Goal: Find contact information: Obtain details needed to contact an individual or organization

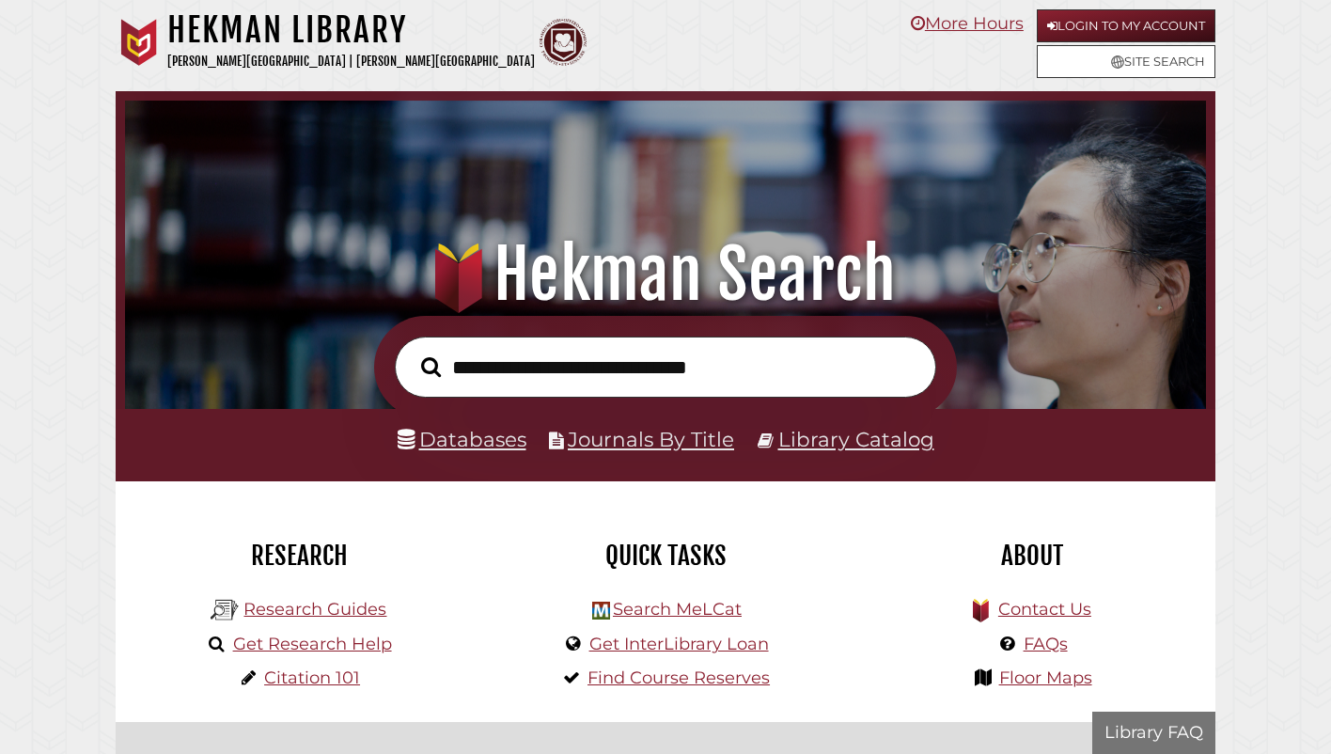
scroll to position [357, 1072]
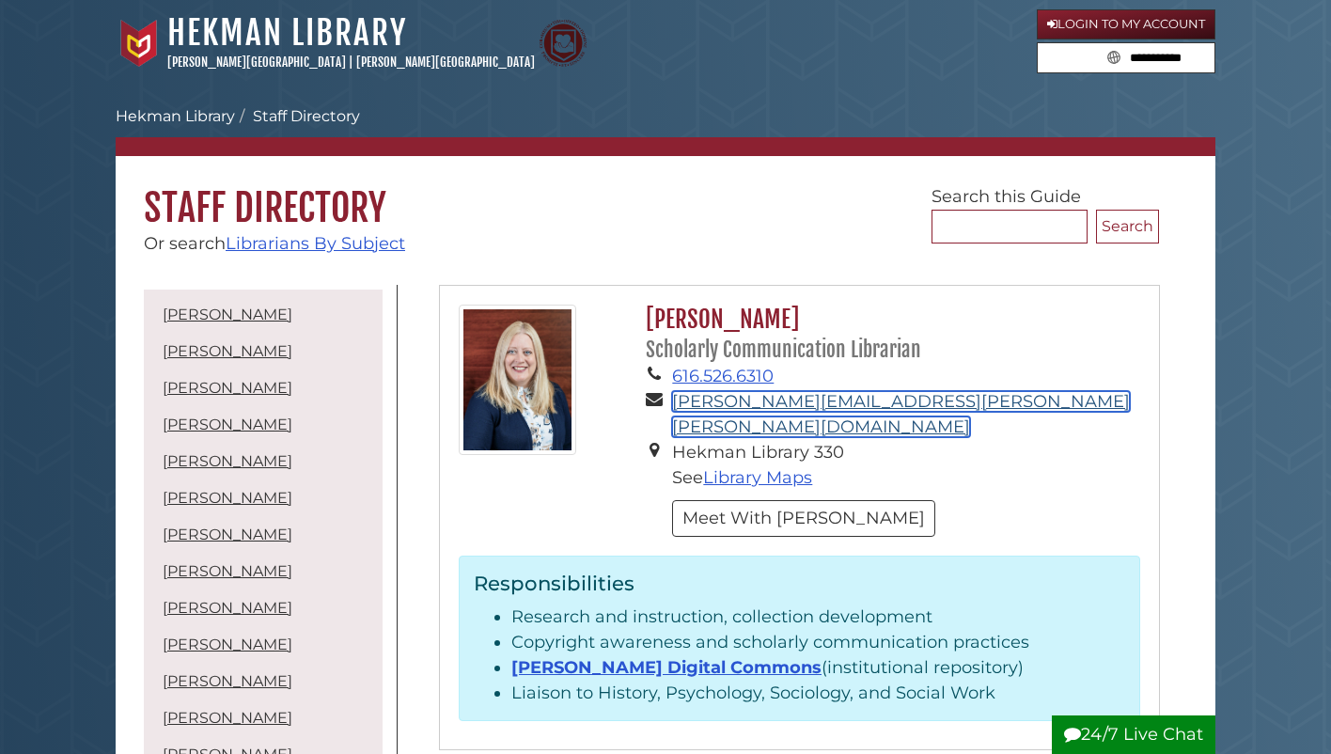
click at [779, 410] on link "gina.bolger@calvin.edu" at bounding box center [901, 414] width 458 height 46
drag, startPoint x: 871, startPoint y: 397, endPoint x: 671, endPoint y: 411, distance: 199.8
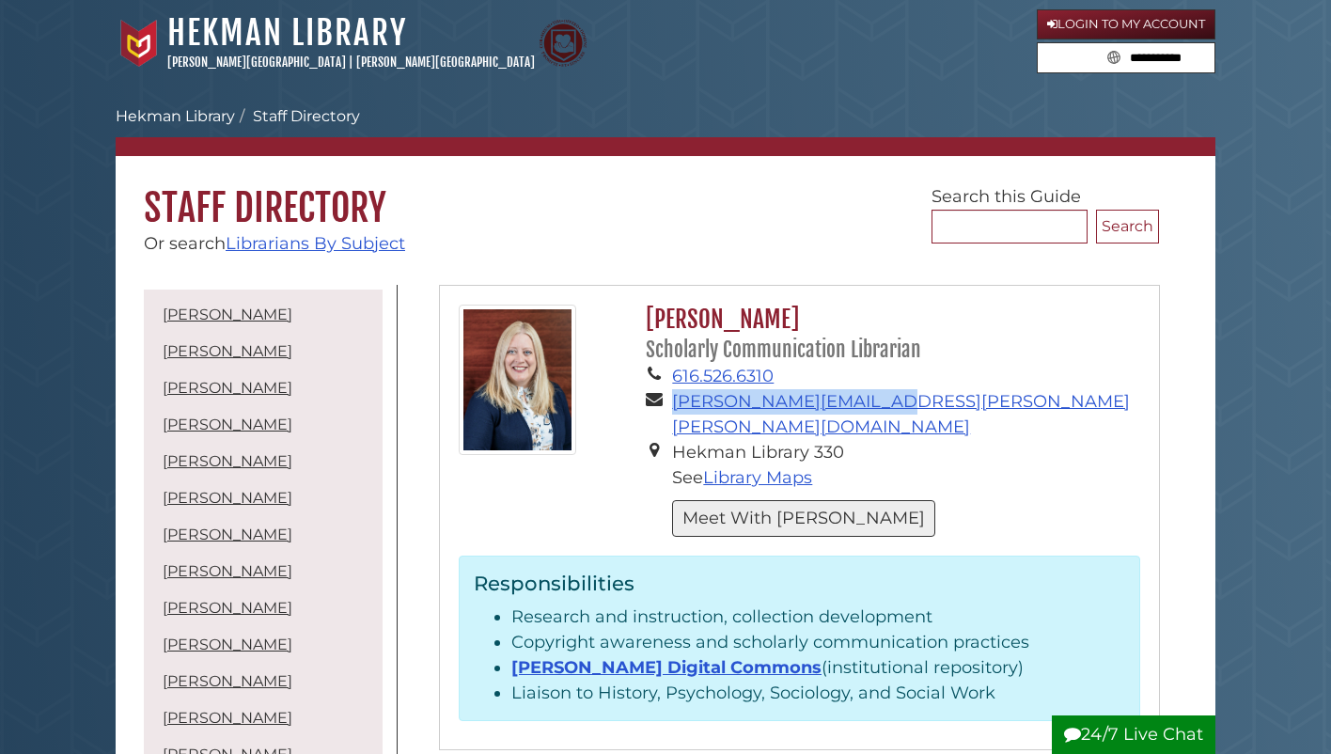
click at [793, 500] on button "Meet With Gina" at bounding box center [803, 518] width 263 height 37
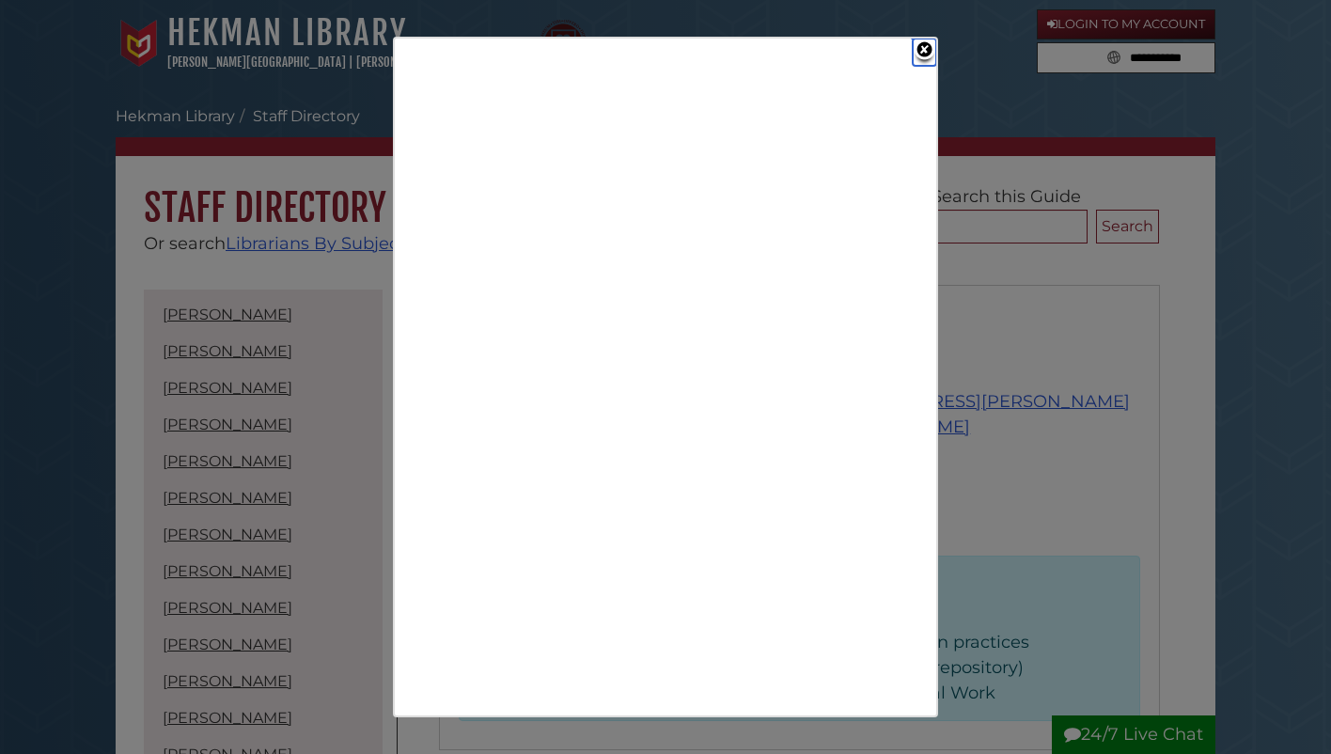
click at [928, 48] on link "Close" at bounding box center [925, 52] width 24 height 27
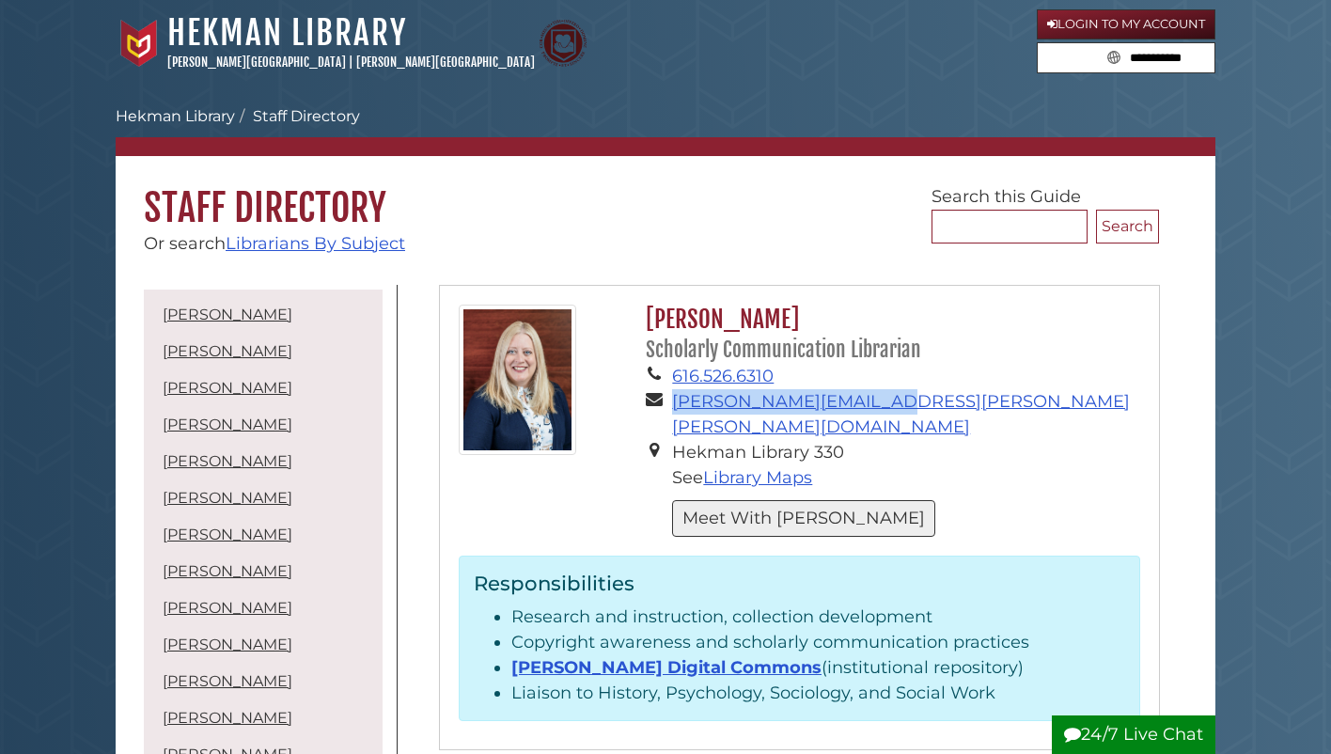
click at [777, 500] on button "Meet With Gina" at bounding box center [803, 518] width 263 height 37
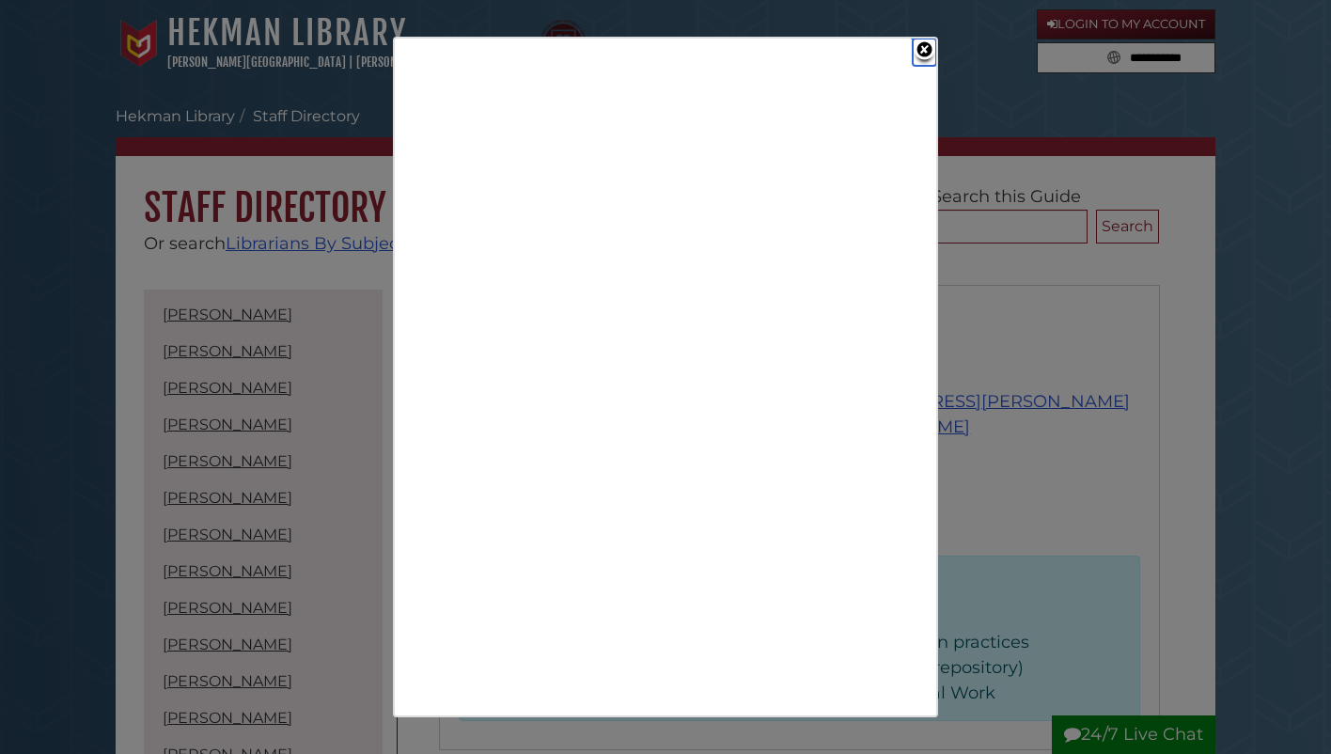
click at [933, 47] on link "Close" at bounding box center [925, 52] width 24 height 27
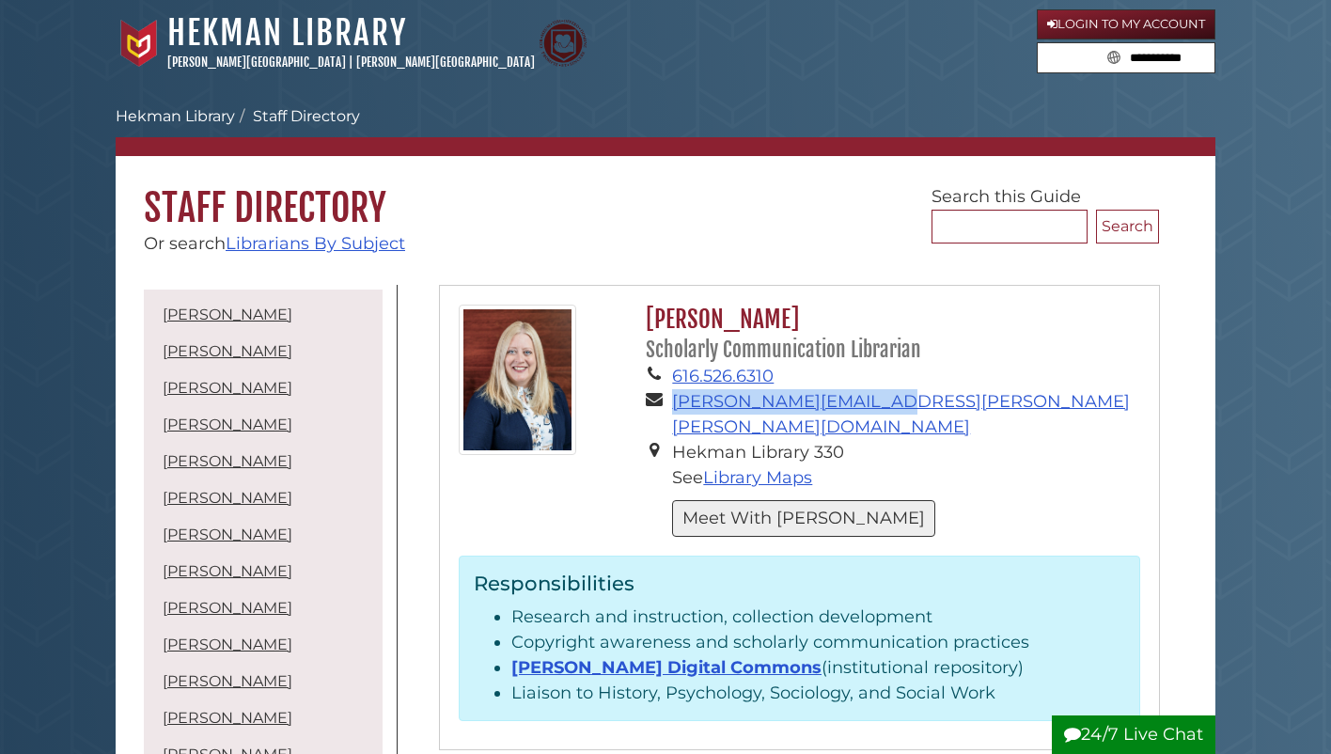
click at [730, 500] on button "Meet With Gina" at bounding box center [803, 518] width 263 height 37
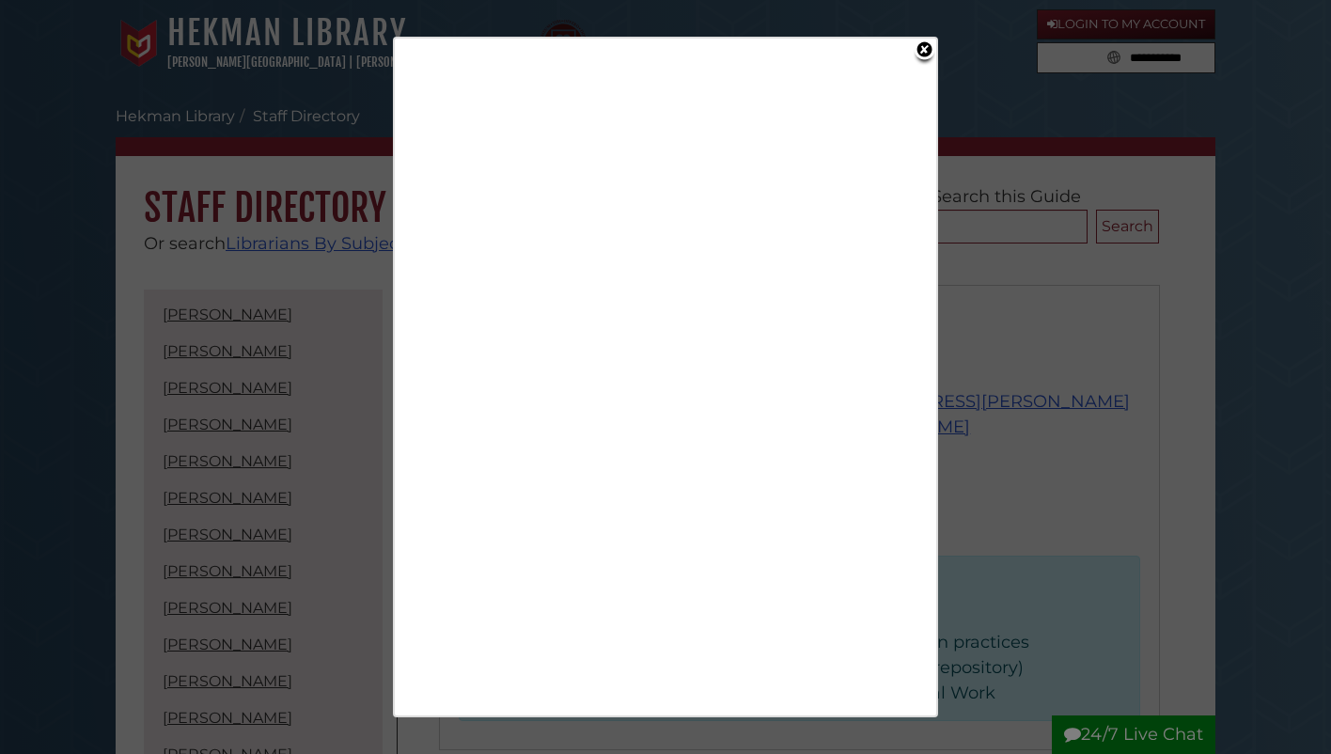
click at [920, 52] on link "Close" at bounding box center [925, 52] width 24 height 27
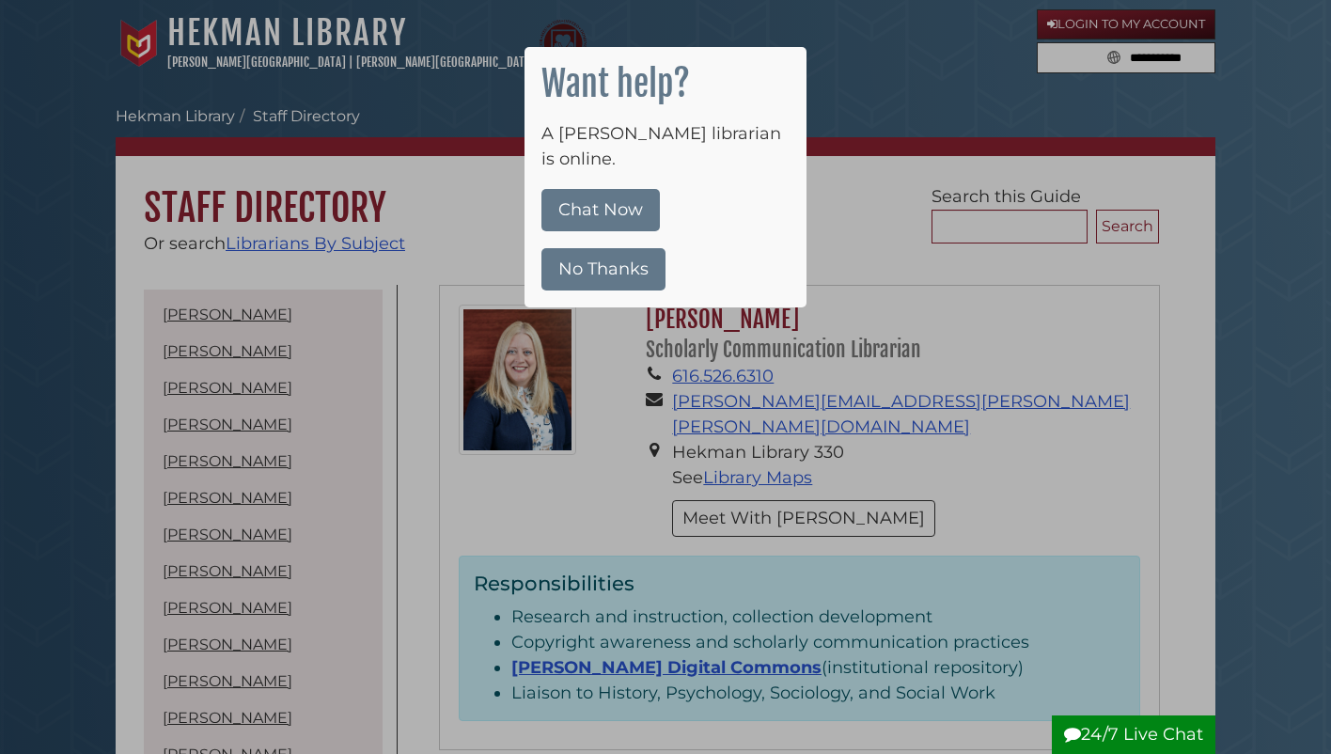
click at [711, 327] on div at bounding box center [665, 377] width 1331 height 754
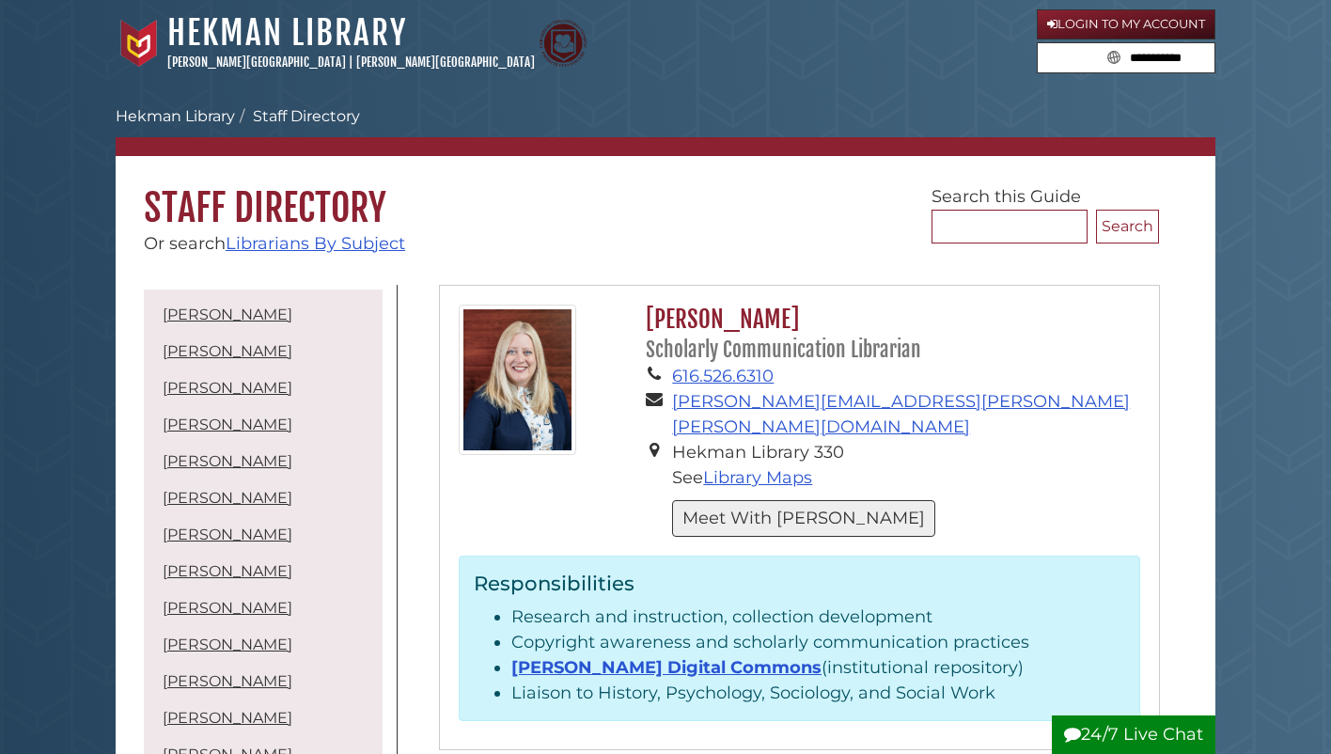
click at [718, 500] on button "Meet With Gina" at bounding box center [803, 518] width 263 height 37
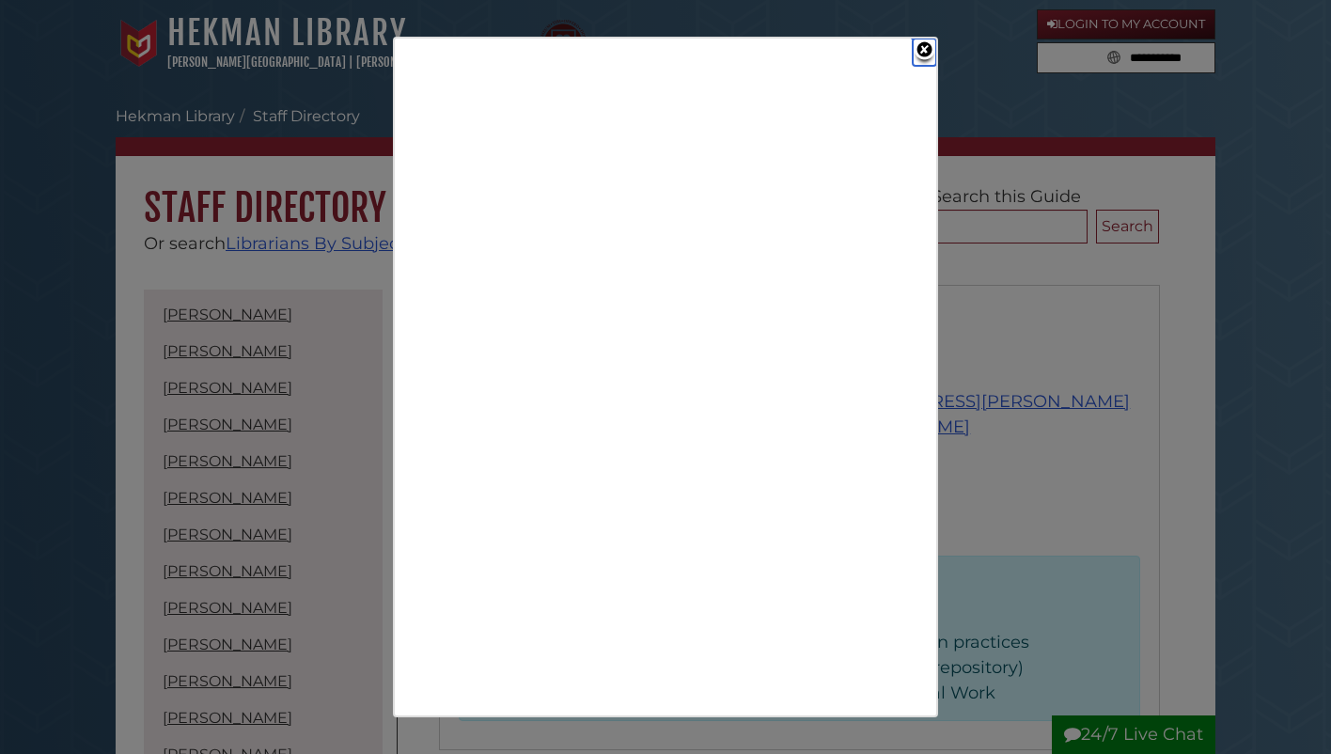
click at [921, 52] on link "Close" at bounding box center [925, 52] width 24 height 27
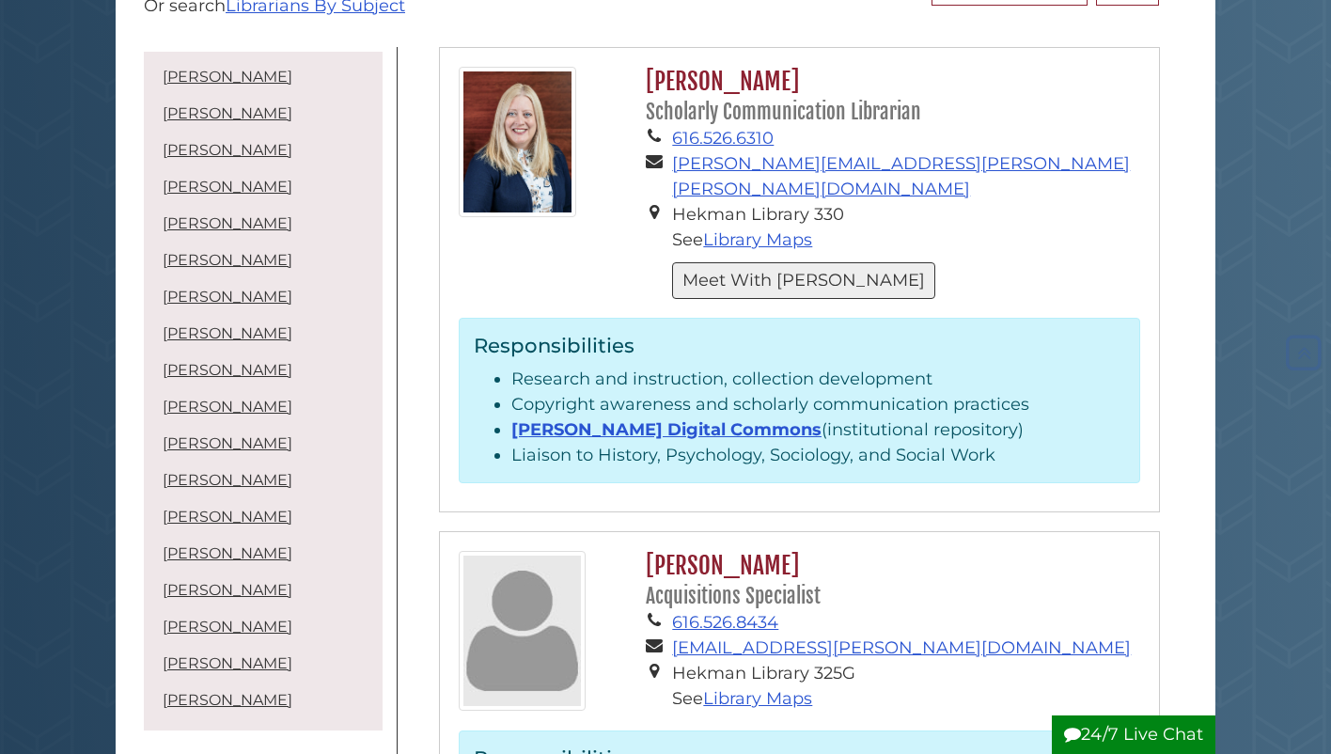
scroll to position [244, 0]
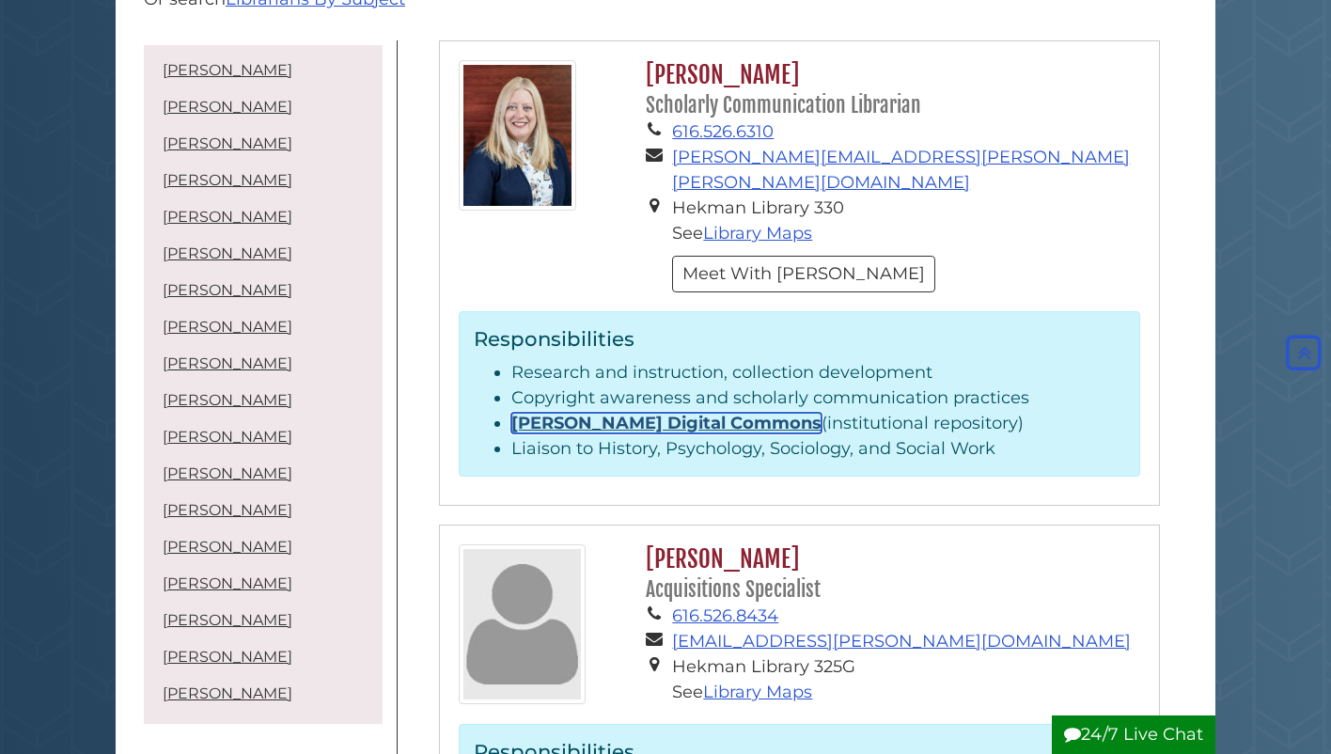
click at [694, 413] on link "Calvin Digital Commons" at bounding box center [667, 423] width 310 height 21
